Goal: Find specific page/section: Find specific page/section

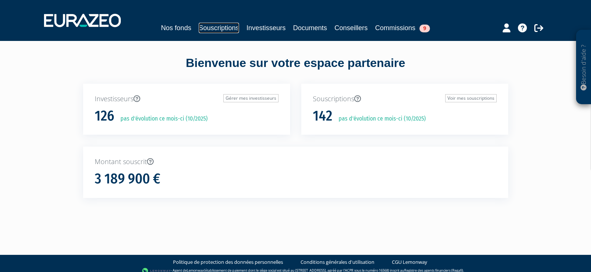
click at [229, 26] on link "Souscriptions" at bounding box center [219, 28] width 40 height 10
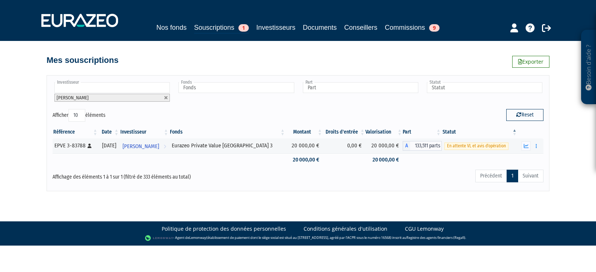
click at [166, 97] on link at bounding box center [166, 98] width 4 height 4
type input "Investisseur"
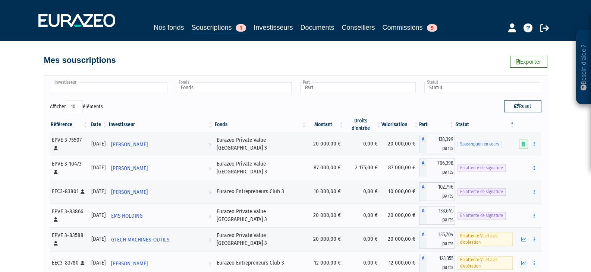
click at [124, 91] on input "text" at bounding box center [110, 87] width 116 height 11
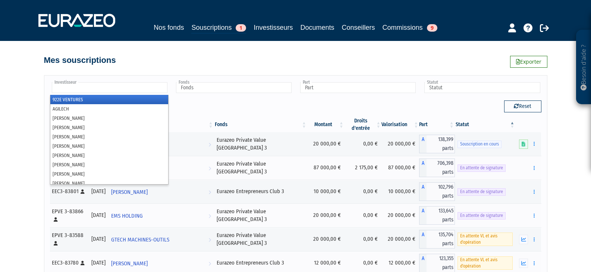
paste input "DELAMARE"
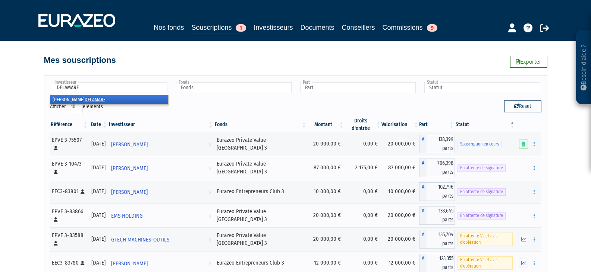
type input "DELAMARE"
click at [81, 96] on li "JEROME DELAMARE" at bounding box center [109, 99] width 118 height 9
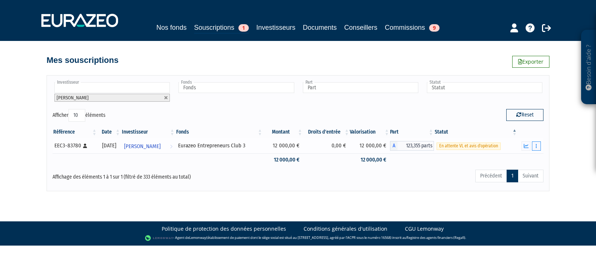
click at [535, 146] on button "button" at bounding box center [536, 146] width 9 height 9
click at [531, 158] on link "Documents" at bounding box center [520, 160] width 37 height 12
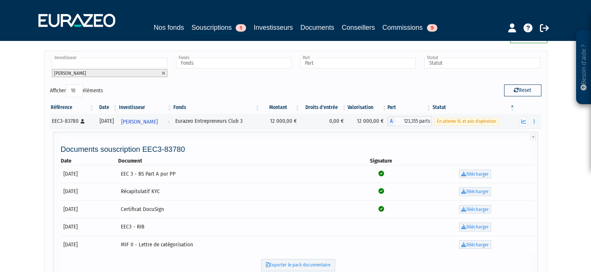
scroll to position [37, 0]
